Goal: Information Seeking & Learning: Learn about a topic

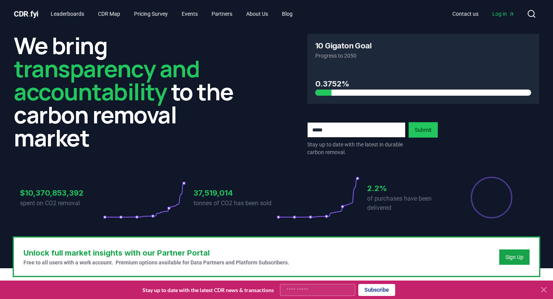
click at [545, 290] on icon at bounding box center [543, 289] width 9 height 9
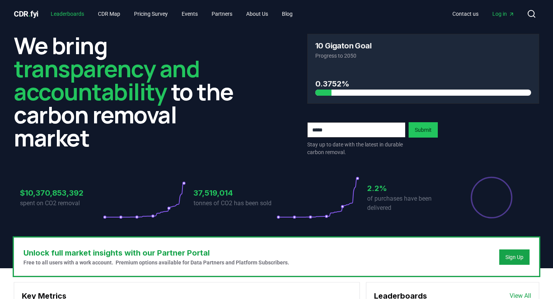
click at [74, 11] on link "Leaderboards" at bounding box center [68, 14] width 46 height 14
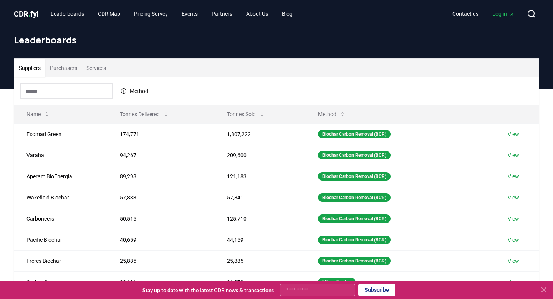
click at [75, 69] on button "Purchasers" at bounding box center [63, 68] width 36 height 18
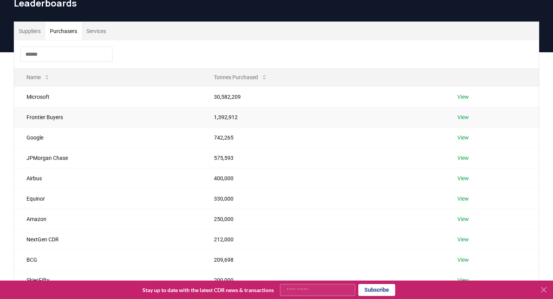
scroll to position [22, 0]
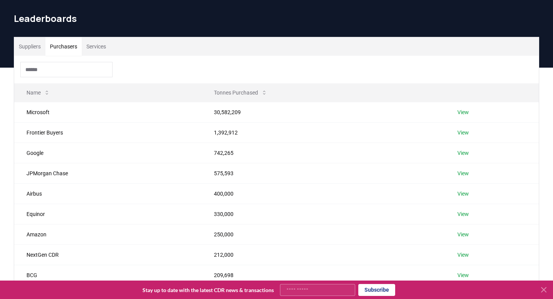
click at [37, 48] on button "Suppliers" at bounding box center [29, 46] width 31 height 18
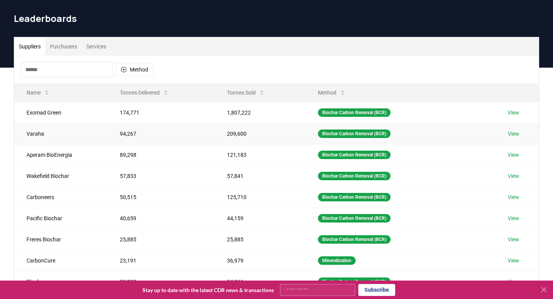
click at [513, 133] on link "View" at bounding box center [514, 134] width 12 height 8
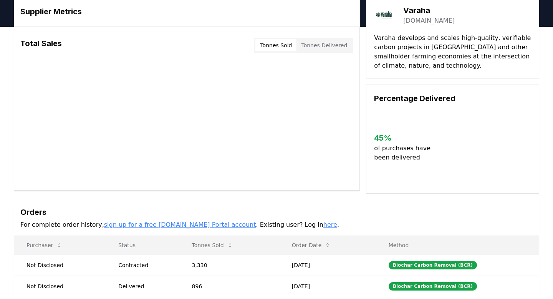
scroll to position [29, 0]
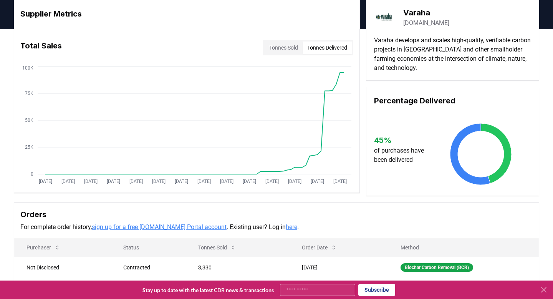
click at [333, 49] on button "Tonnes Delivered" at bounding box center [327, 47] width 49 height 12
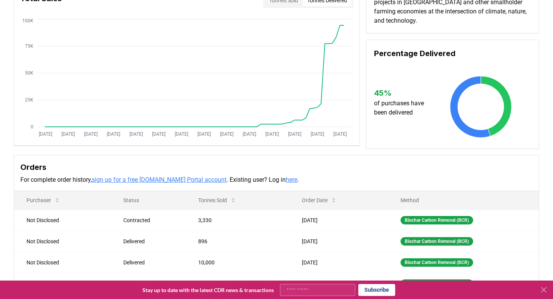
scroll to position [67, 0]
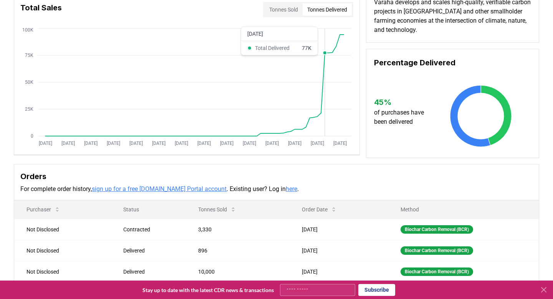
click at [325, 132] on icon "Jan 2019 Jul 2019 Jan 2020 Jul 2020 Jan 2021 Jul 2021 Jan 2022 Jul 2022 Jan 202…" at bounding box center [183, 88] width 339 height 123
click at [291, 11] on button "Tonnes Sold" at bounding box center [284, 9] width 38 height 12
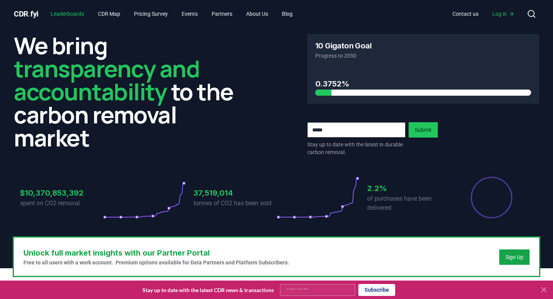
click at [74, 13] on link "Leaderboards" at bounding box center [68, 14] width 46 height 14
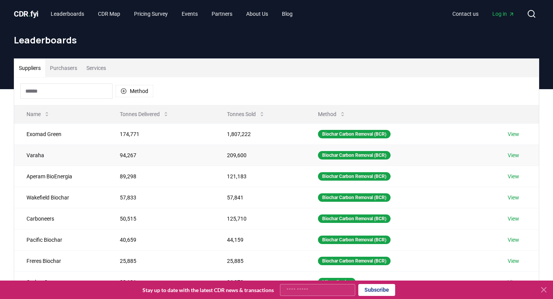
click at [109, 156] on td "94,267" at bounding box center [161, 154] width 107 height 21
drag, startPoint x: 146, startPoint y: 154, endPoint x: 95, endPoint y: 154, distance: 51.5
click at [95, 154] on tr "Varaha 94,267 209,600 Biochar Carbon Removal (BCR) View" at bounding box center [276, 154] width 525 height 21
click at [95, 154] on td "Varaha" at bounding box center [60, 154] width 93 height 21
click at [514, 154] on link "View" at bounding box center [514, 155] width 12 height 8
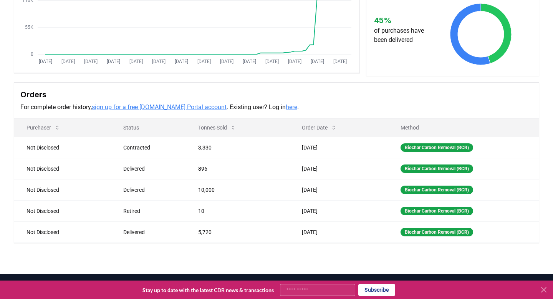
scroll to position [151, 0]
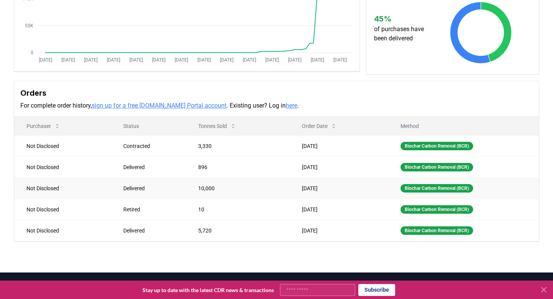
click at [297, 193] on td "[DATE]" at bounding box center [339, 188] width 99 height 21
click at [310, 187] on td "[DATE]" at bounding box center [339, 188] width 99 height 21
drag, startPoint x: 310, startPoint y: 187, endPoint x: 291, endPoint y: 187, distance: 19.2
click at [291, 187] on td "[DATE]" at bounding box center [339, 188] width 99 height 21
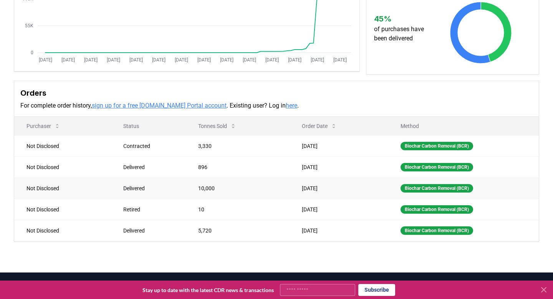
click at [270, 185] on td "10,000" at bounding box center [238, 188] width 104 height 21
click at [83, 185] on td "Not Disclosed" at bounding box center [62, 188] width 97 height 21
drag, startPoint x: 83, startPoint y: 185, endPoint x: 18, endPoint y: 185, distance: 65.3
click at [18, 185] on td "Not Disclosed" at bounding box center [62, 188] width 97 height 21
drag, startPoint x: 224, startPoint y: 190, endPoint x: 176, endPoint y: 190, distance: 48.0
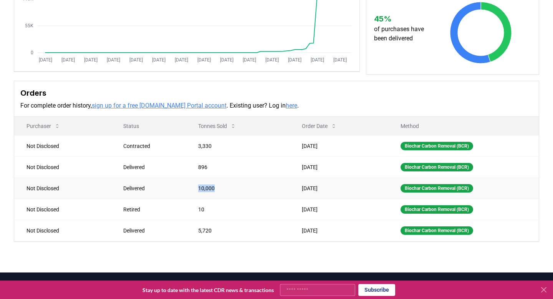
click at [176, 190] on tr "Not Disclosed Delivered 10,000 [DATE] Biochar Carbon Removal (BCR)" at bounding box center [276, 188] width 525 height 21
click at [176, 190] on div "Delivered" at bounding box center [151, 188] width 56 height 8
click at [144, 190] on div "Delivered" at bounding box center [151, 188] width 56 height 8
drag, startPoint x: 149, startPoint y: 190, endPoint x: 111, endPoint y: 190, distance: 37.7
click at [111, 190] on td "Delivered" at bounding box center [148, 188] width 75 height 21
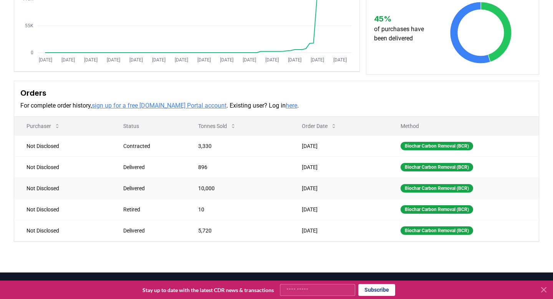
click at [181, 194] on td "Delivered" at bounding box center [148, 188] width 75 height 21
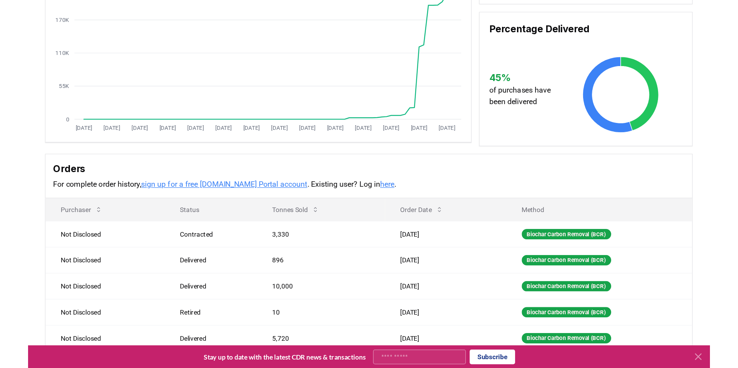
scroll to position [0, 0]
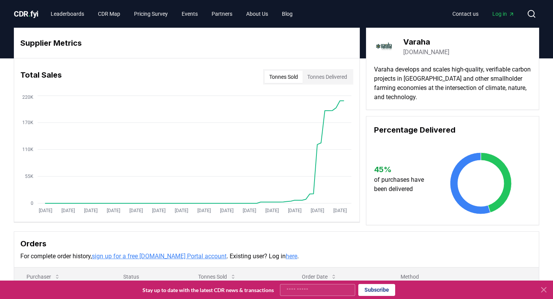
click at [339, 75] on button "Tonnes Delivered" at bounding box center [327, 77] width 49 height 12
click at [506, 11] on span "Log in" at bounding box center [504, 14] width 22 height 8
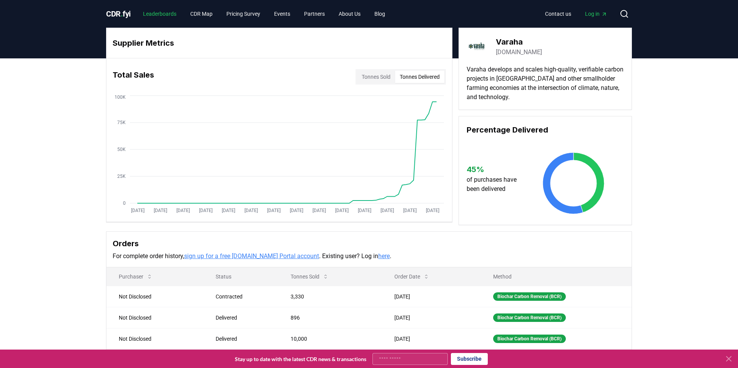
click at [168, 14] on link "Leaderboards" at bounding box center [160, 14] width 46 height 14
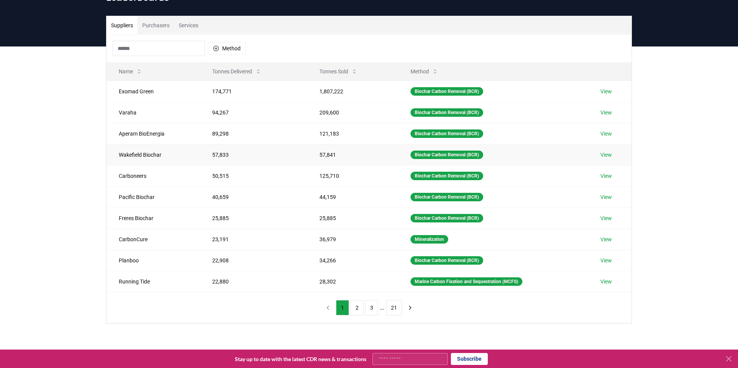
scroll to position [41, 0]
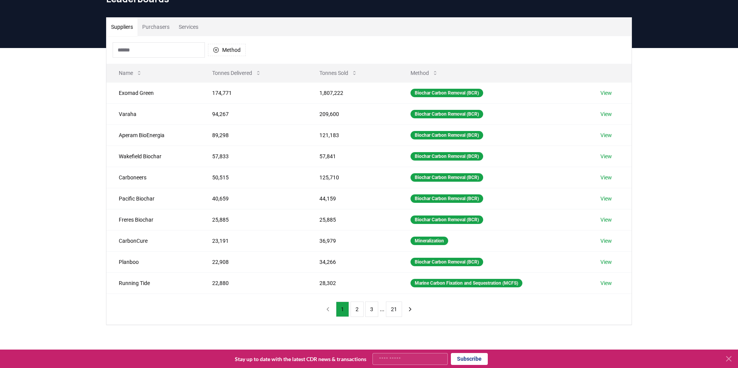
click at [167, 26] on button "Purchasers" at bounding box center [156, 27] width 36 height 18
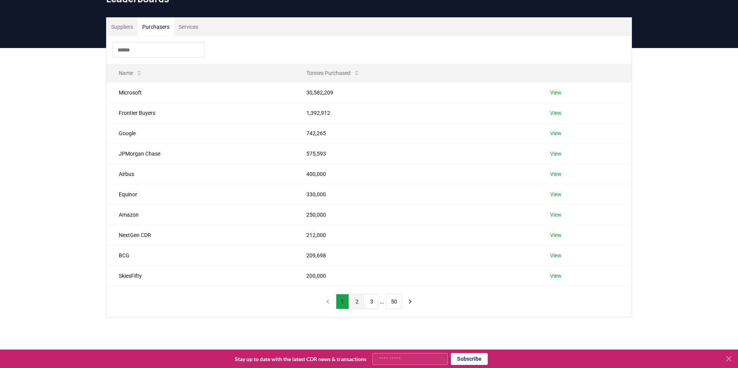
click at [355, 299] on button "2" at bounding box center [356, 301] width 13 height 15
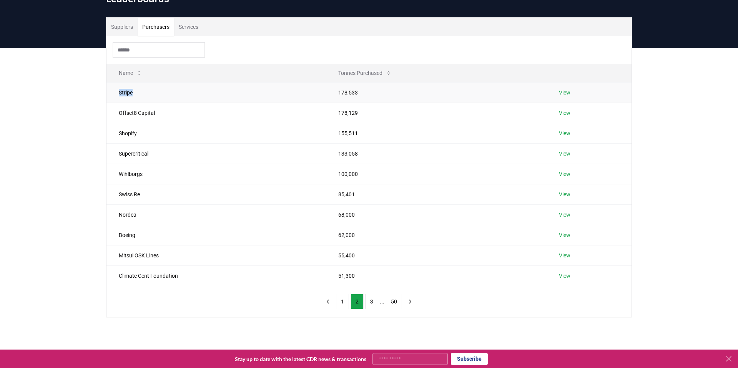
drag, startPoint x: 151, startPoint y: 96, endPoint x: 114, endPoint y: 96, distance: 37.3
click at [114, 96] on td "Stripe" at bounding box center [215, 92] width 219 height 20
copy td "Stripe"
click at [553, 90] on link "View" at bounding box center [565, 93] width 12 height 8
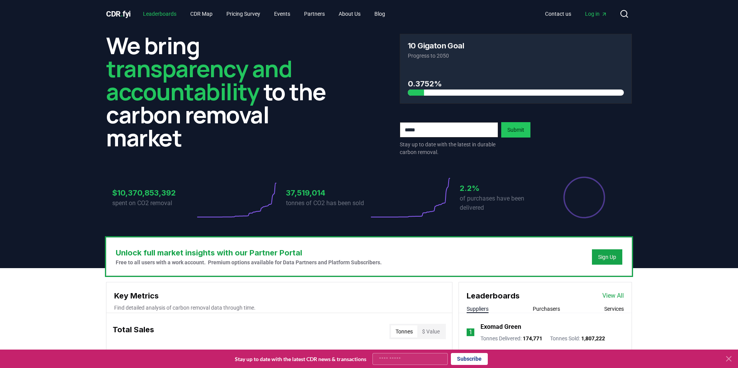
click at [169, 13] on link "Leaderboards" at bounding box center [160, 14] width 46 height 14
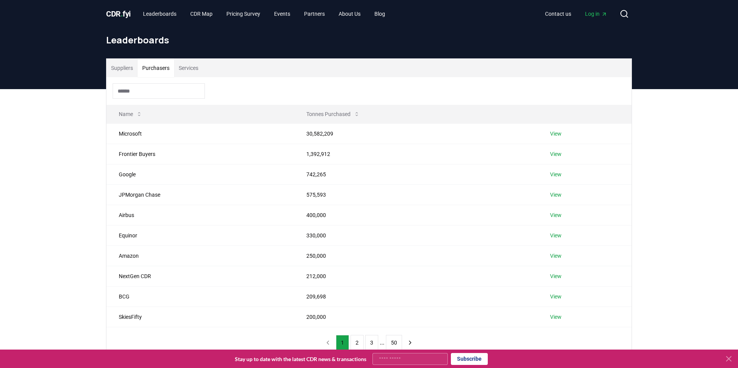
click at [154, 66] on button "Purchasers" at bounding box center [156, 68] width 36 height 18
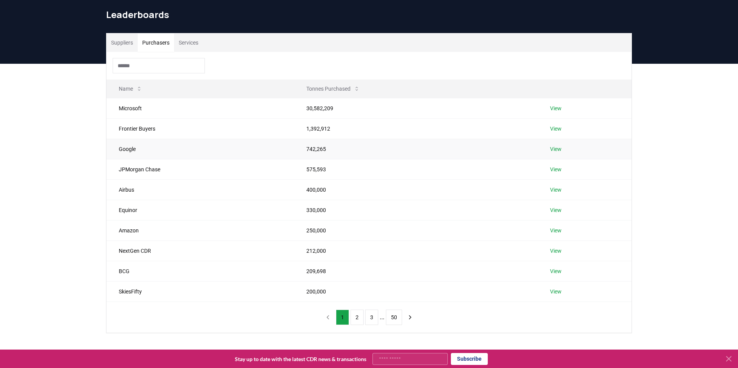
scroll to position [40, 0]
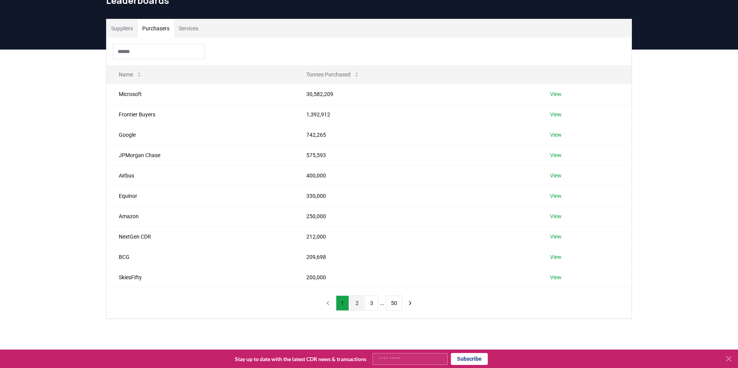
click at [355, 299] on button "2" at bounding box center [356, 302] width 13 height 15
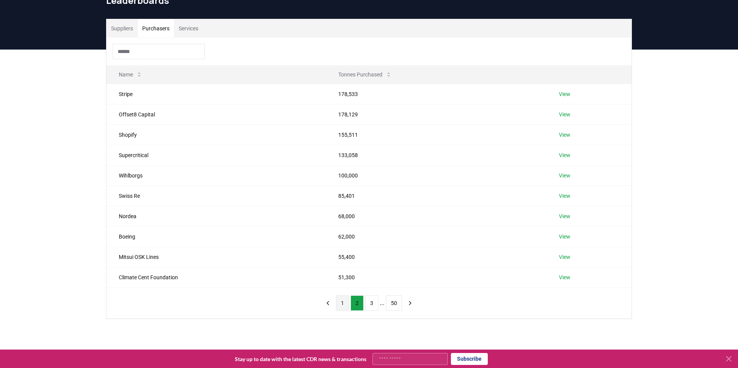
click at [344, 304] on button "1" at bounding box center [342, 302] width 13 height 15
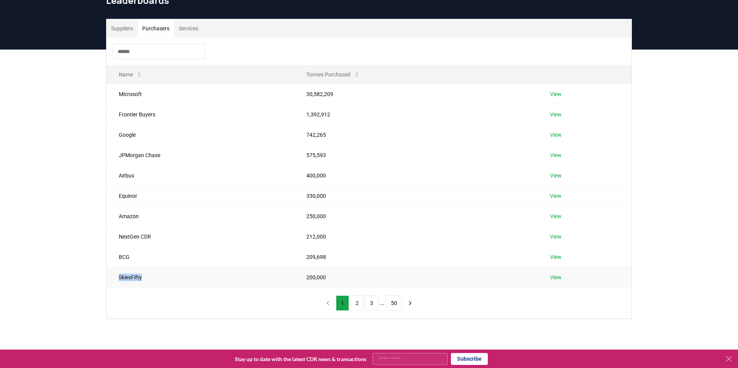
drag, startPoint x: 165, startPoint y: 277, endPoint x: 119, endPoint y: 277, distance: 46.1
click at [119, 277] on td "SkiesFifty" at bounding box center [199, 277] width 187 height 20
copy td "SkiesFifty"
click at [553, 279] on link "View" at bounding box center [556, 278] width 12 height 8
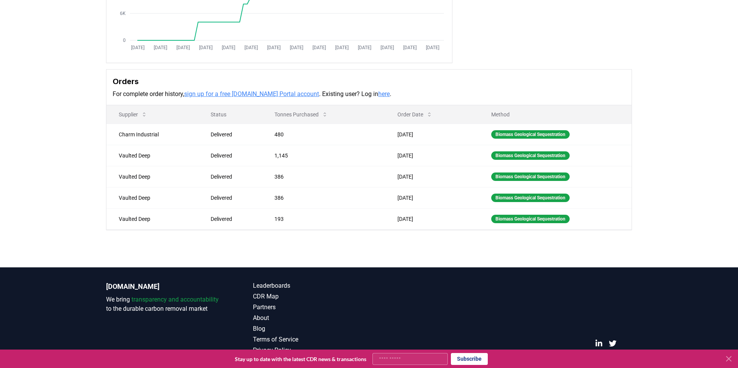
scroll to position [158, 0]
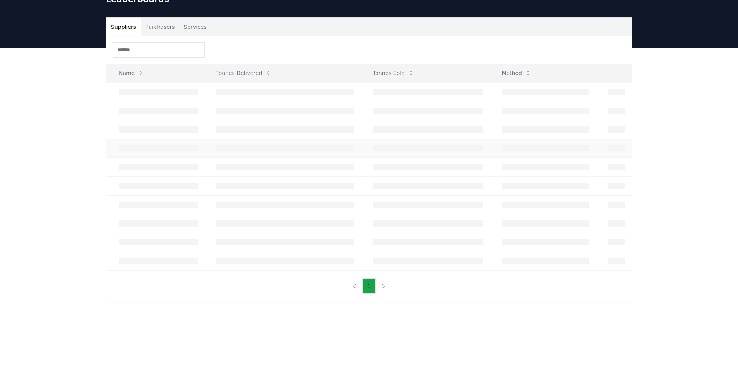
scroll to position [41, 0]
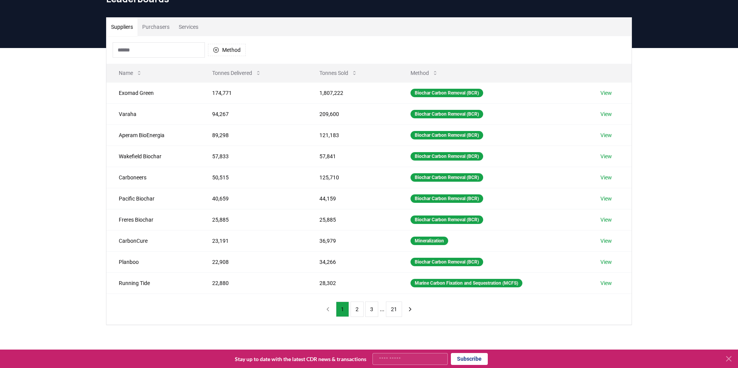
click at [162, 32] on button "Purchasers" at bounding box center [156, 27] width 36 height 18
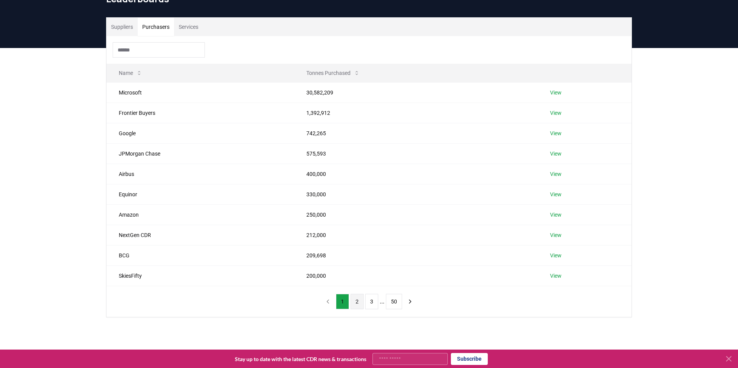
click at [355, 302] on button "2" at bounding box center [356, 301] width 13 height 15
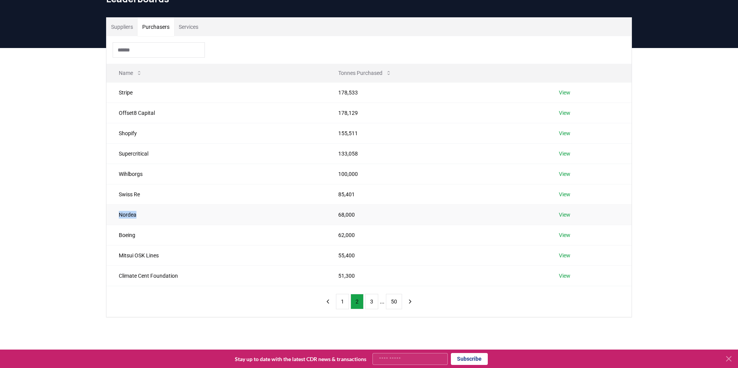
drag, startPoint x: 138, startPoint y: 219, endPoint x: 119, endPoint y: 214, distance: 19.1
click at [119, 214] on td "Nordea" at bounding box center [215, 214] width 219 height 20
copy td "Nordea"
click at [563, 234] on link "View" at bounding box center [565, 235] width 12 height 8
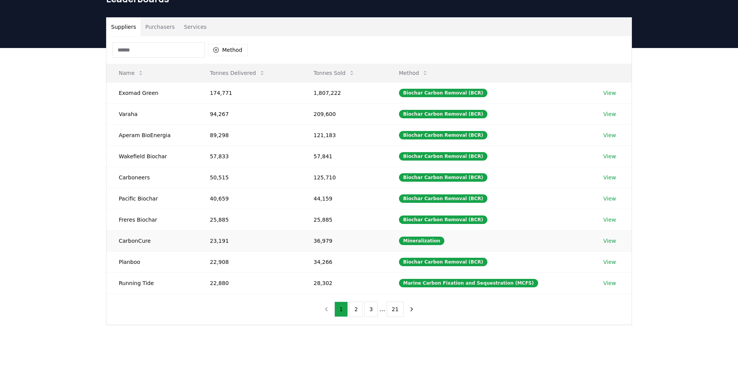
scroll to position [41, 0]
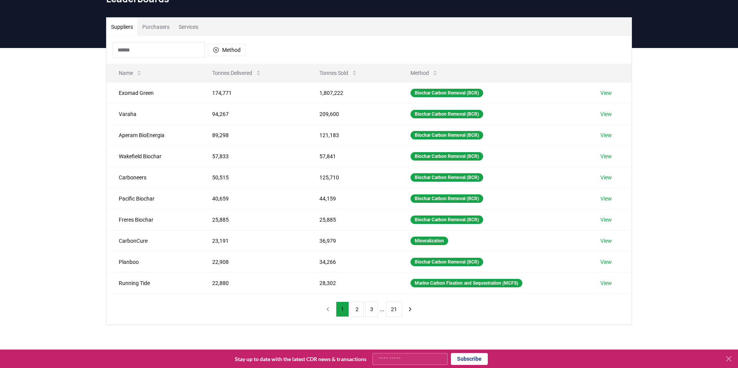
click at [163, 23] on button "Purchasers" at bounding box center [156, 27] width 36 height 18
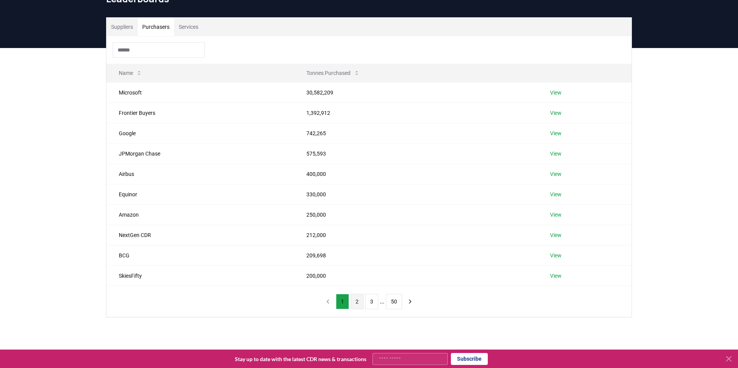
click at [360, 301] on button "2" at bounding box center [356, 301] width 13 height 15
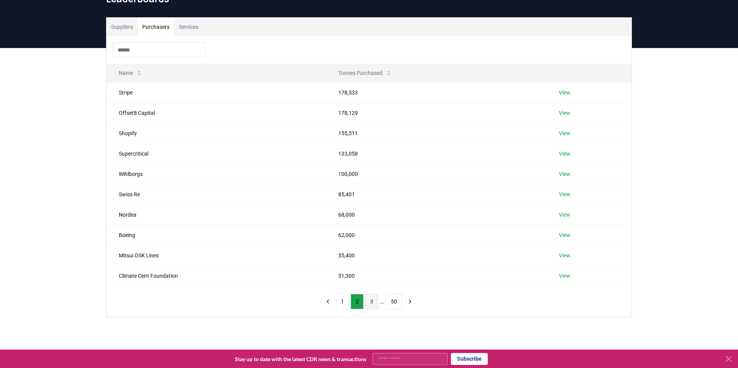
click at [367, 302] on button "3" at bounding box center [371, 301] width 13 height 15
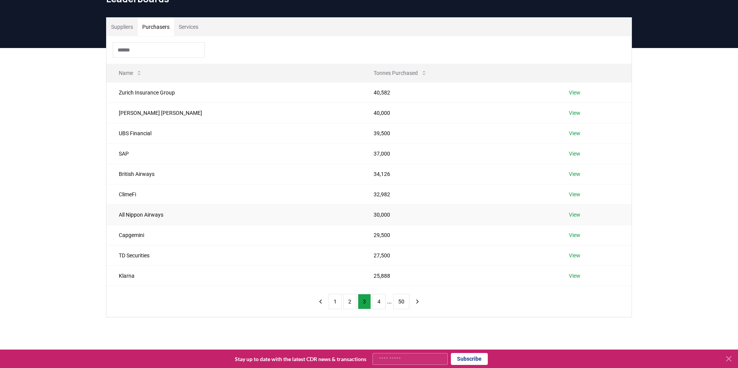
click at [569, 216] on link "View" at bounding box center [575, 215] width 12 height 8
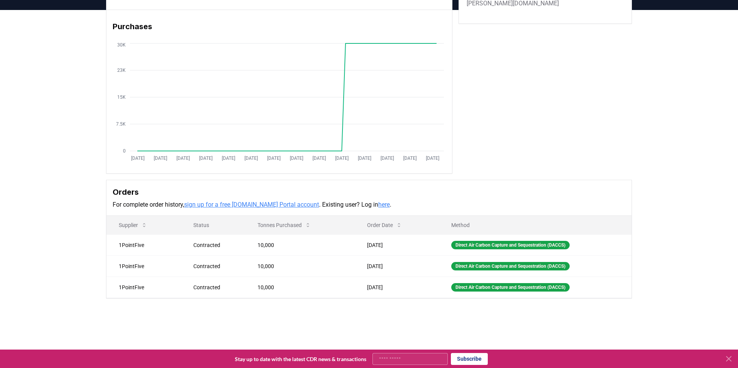
scroll to position [51, 0]
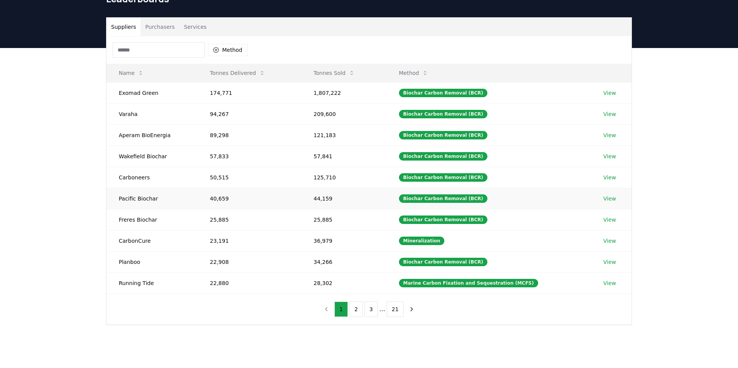
scroll to position [41, 0]
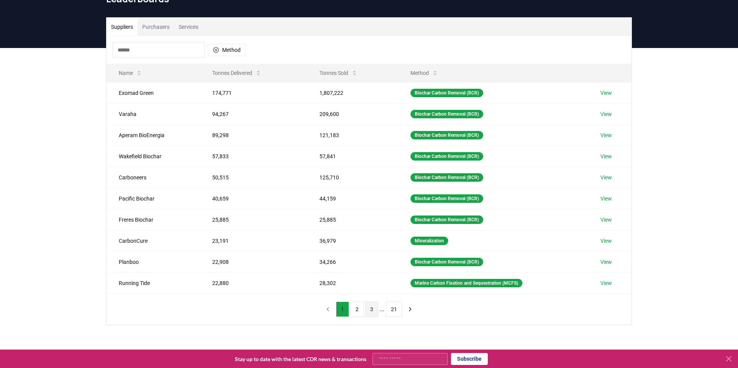
click at [372, 310] on button "3" at bounding box center [371, 309] width 13 height 15
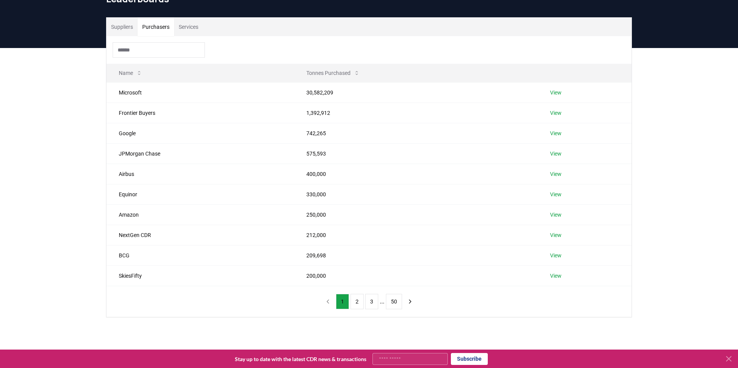
click at [169, 30] on button "Purchasers" at bounding box center [156, 27] width 36 height 18
click at [367, 300] on button "3" at bounding box center [371, 301] width 13 height 15
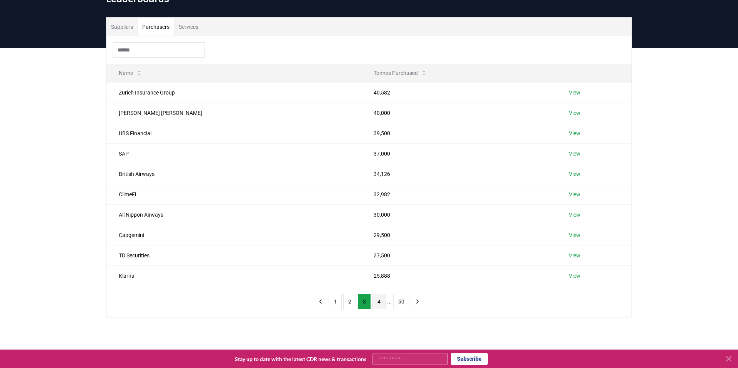
click at [382, 303] on button "4" at bounding box center [378, 301] width 13 height 15
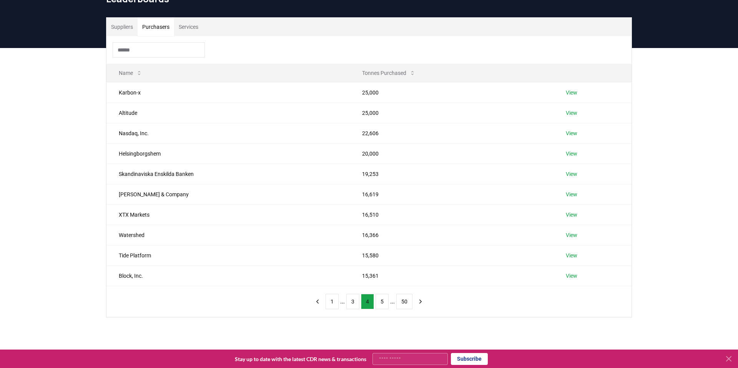
click at [382, 303] on button "5" at bounding box center [381, 301] width 13 height 15
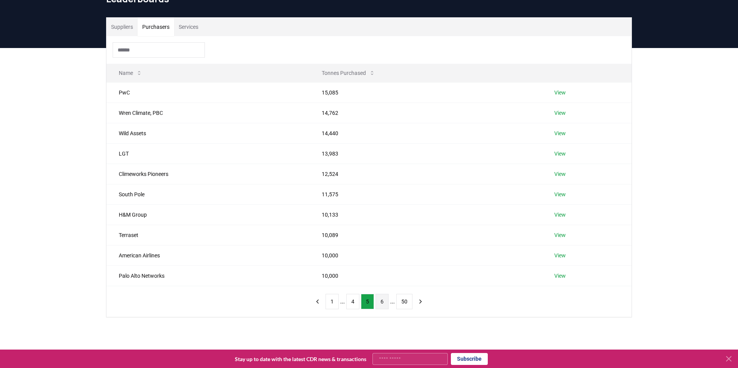
click at [382, 303] on button "6" at bounding box center [381, 301] width 13 height 15
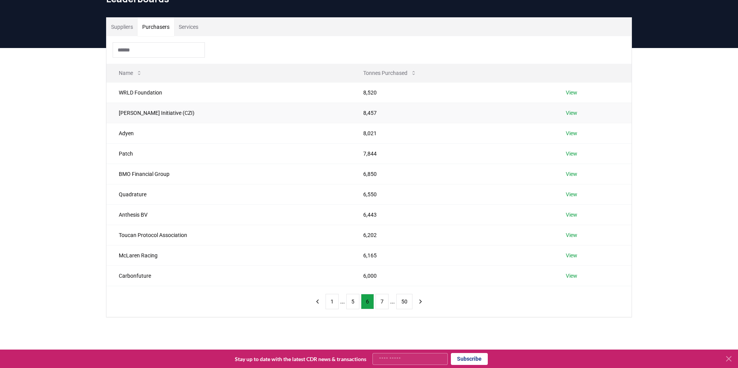
click at [574, 112] on link "View" at bounding box center [572, 113] width 12 height 8
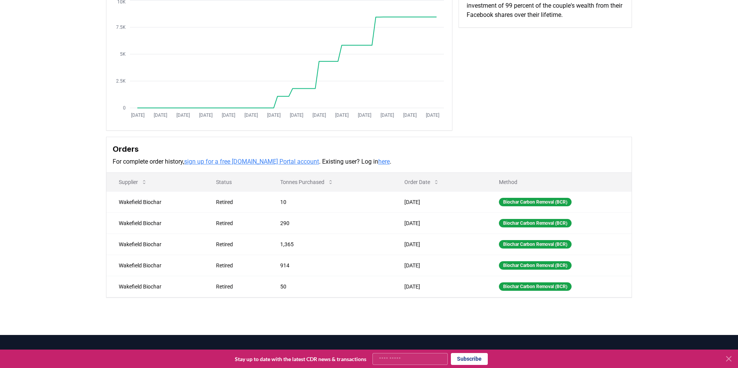
scroll to position [92, 0]
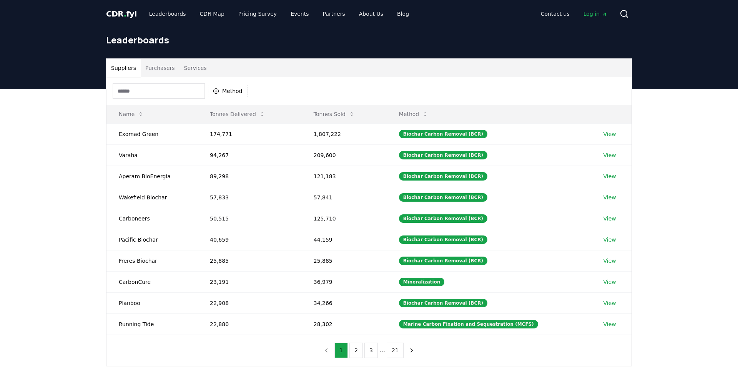
scroll to position [41, 0]
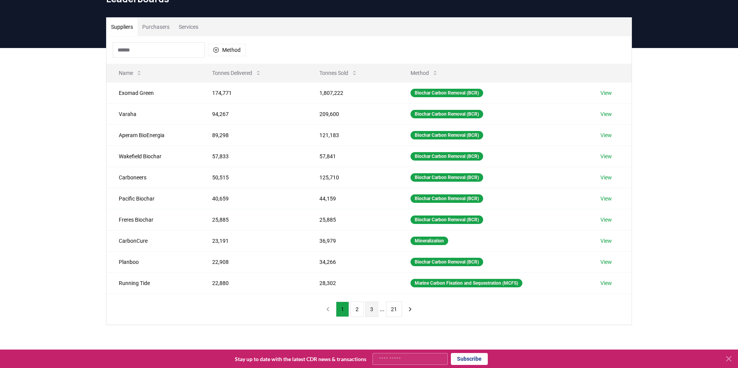
click at [372, 312] on button "3" at bounding box center [371, 309] width 13 height 15
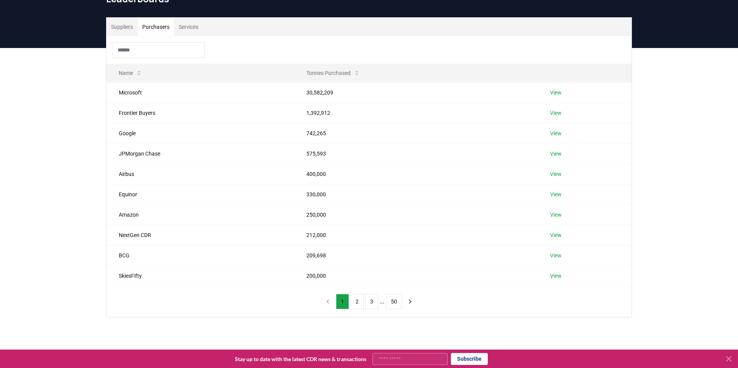
click at [161, 18] on button "Purchasers" at bounding box center [156, 27] width 36 height 18
click at [370, 304] on button "3" at bounding box center [371, 301] width 13 height 15
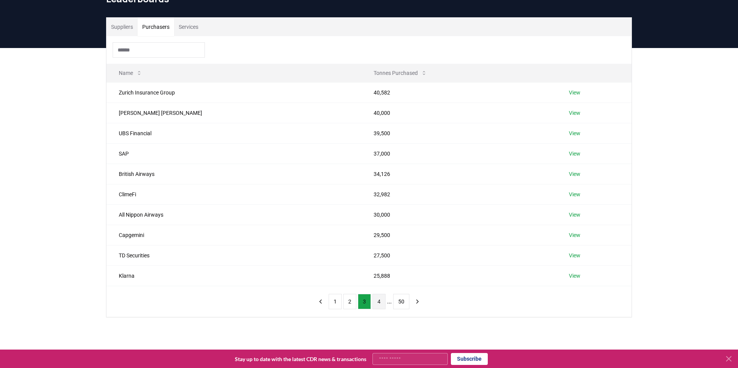
click at [375, 303] on button "4" at bounding box center [378, 301] width 13 height 15
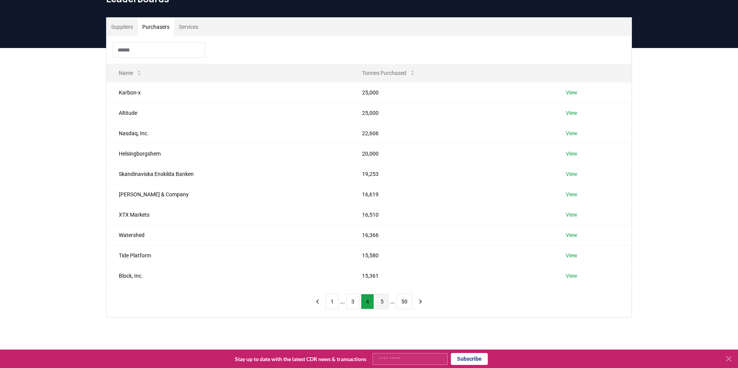
click at [375, 304] on button "5" at bounding box center [381, 301] width 13 height 15
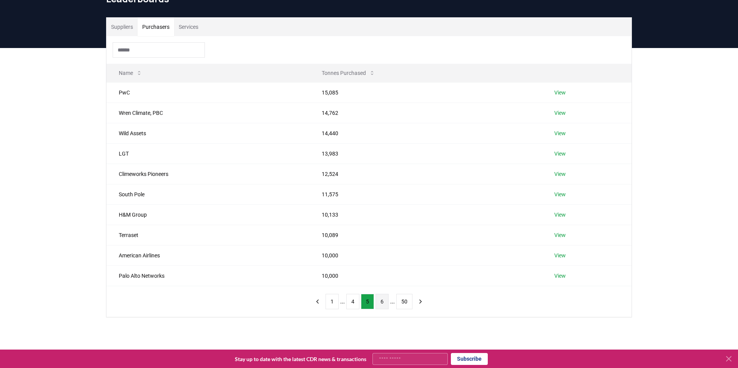
click at [378, 304] on button "6" at bounding box center [381, 301] width 13 height 15
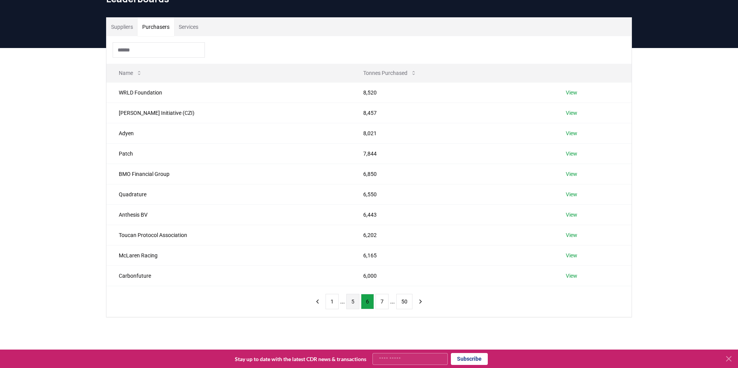
click at [353, 304] on button "5" at bounding box center [352, 301] width 13 height 15
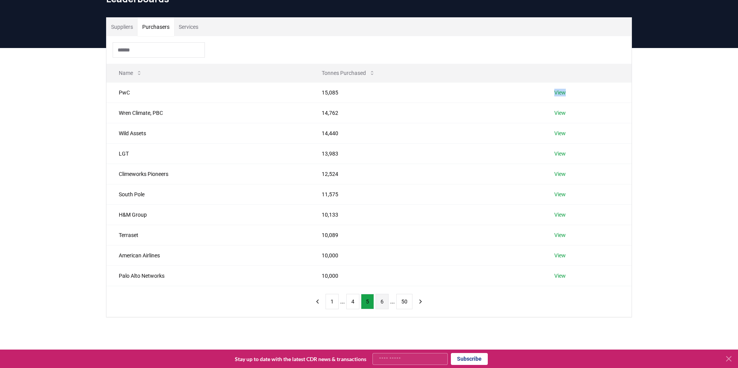
click at [382, 303] on button "6" at bounding box center [381, 301] width 13 height 15
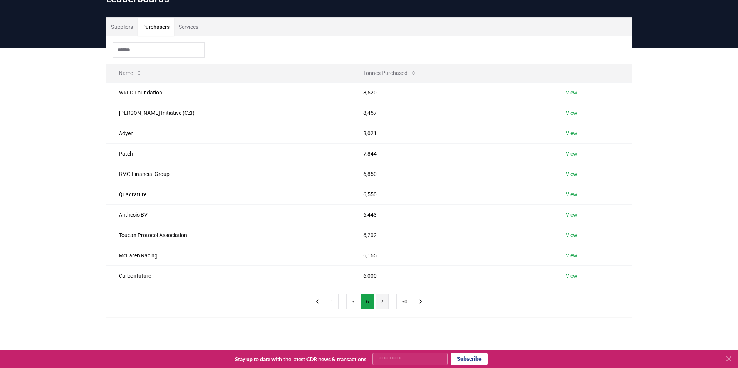
click at [382, 304] on button "7" at bounding box center [381, 301] width 13 height 15
click at [382, 304] on button "8" at bounding box center [381, 301] width 13 height 15
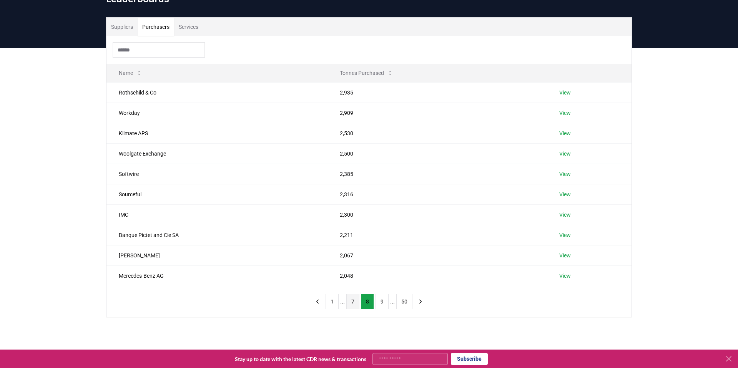
click at [382, 304] on button "9" at bounding box center [381, 301] width 13 height 15
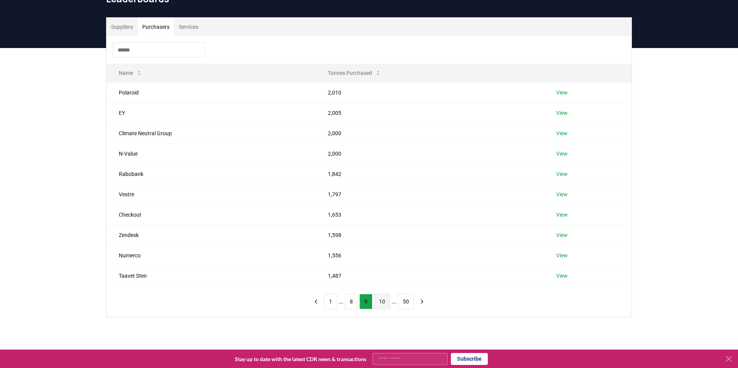
click at [382, 304] on button "10" at bounding box center [382, 301] width 16 height 15
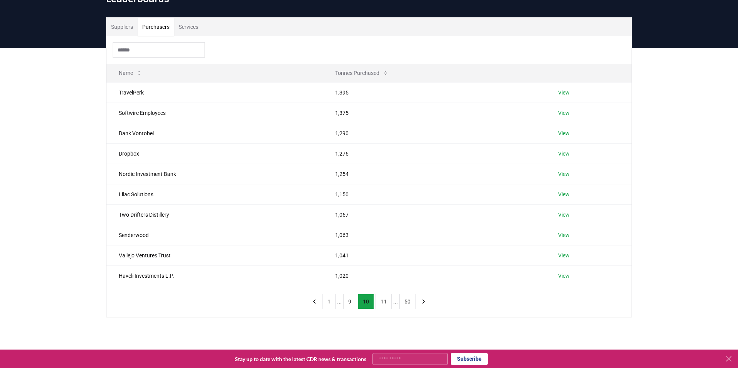
click at [382, 304] on button "11" at bounding box center [383, 301] width 16 height 15
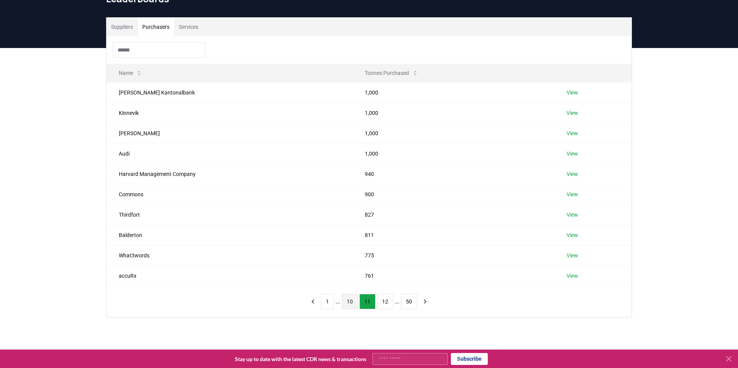
click at [382, 304] on button "12" at bounding box center [385, 301] width 16 height 15
click at [382, 304] on button "13" at bounding box center [385, 301] width 16 height 15
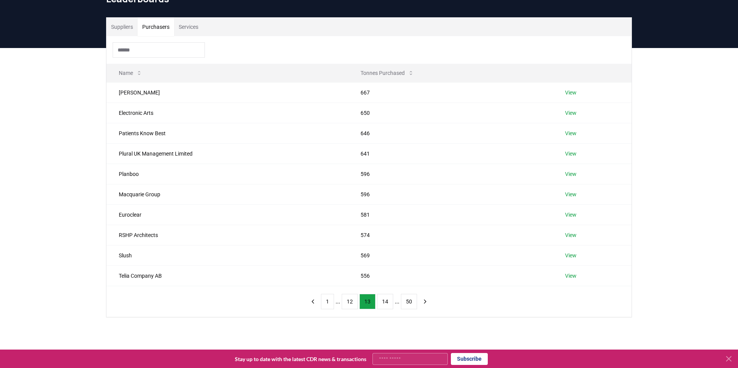
click at [382, 304] on button "14" at bounding box center [385, 301] width 16 height 15
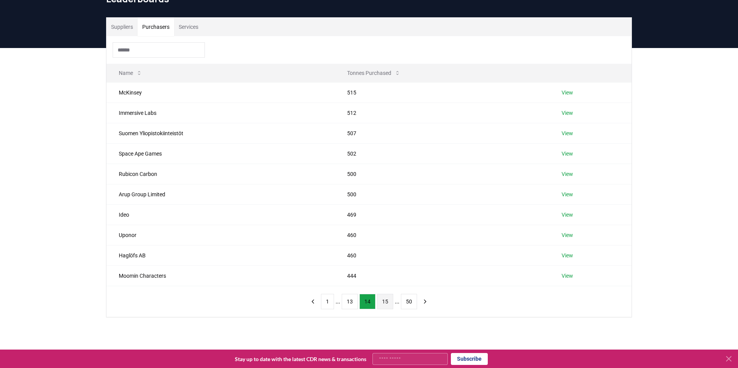
click at [382, 304] on button "15" at bounding box center [385, 301] width 16 height 15
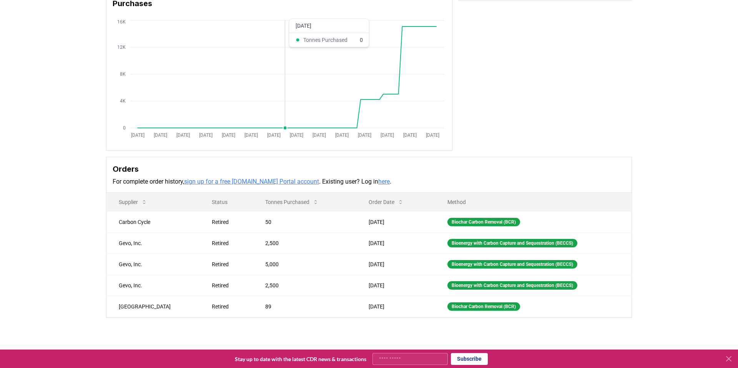
scroll to position [124, 0]
